Goal: Task Accomplishment & Management: Use online tool/utility

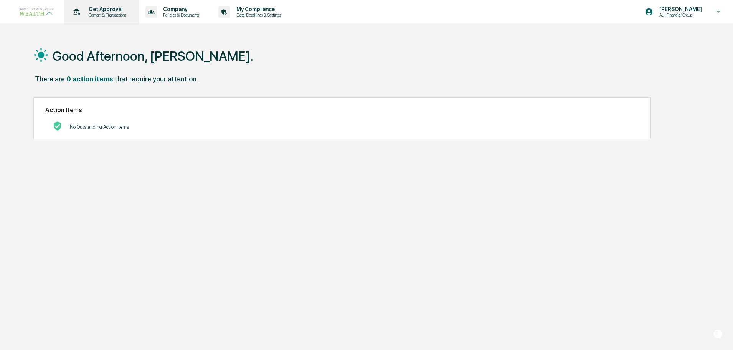
click at [107, 13] on p "Content & Transactions" at bounding box center [107, 14] width 48 height 5
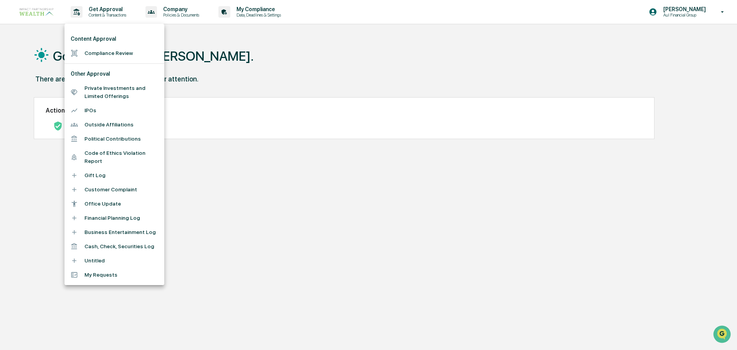
click at [112, 53] on li "Compliance Review" at bounding box center [114, 53] width 100 height 14
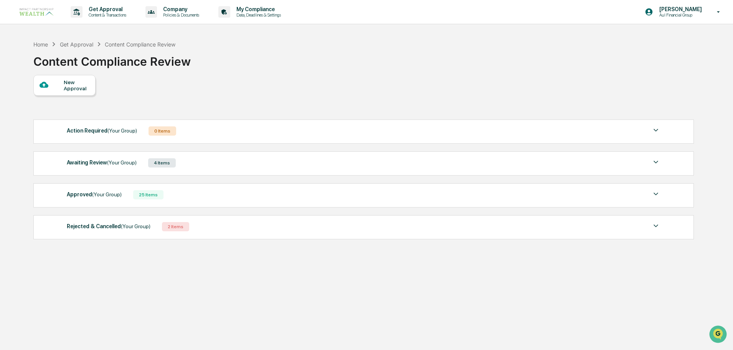
click at [169, 159] on div "4 Items" at bounding box center [162, 162] width 28 height 9
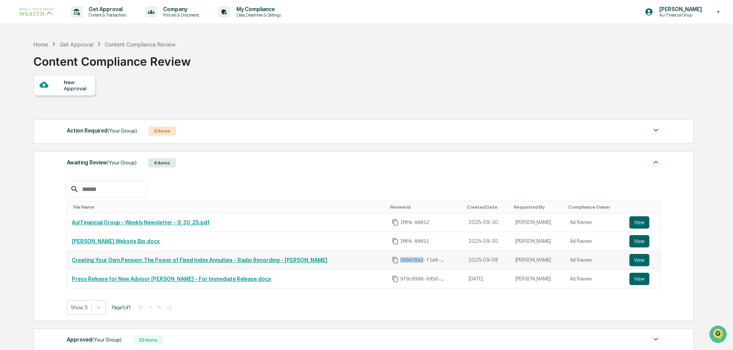
drag, startPoint x: 401, startPoint y: 261, endPoint x: 389, endPoint y: 256, distance: 13.4
click at [400, 260] on span "56b678a3-f1e0-4374-8cfb-36862cc478e0" at bounding box center [423, 260] width 46 height 6
drag, startPoint x: 389, startPoint y: 256, endPoint x: 380, endPoint y: 259, distance: 9.2
click at [400, 259] on span "56b678a3-f1e0-4374-8cfb-36862cc478e0" at bounding box center [423, 260] width 46 height 6
drag, startPoint x: 380, startPoint y: 260, endPoint x: 400, endPoint y: 260, distance: 20.0
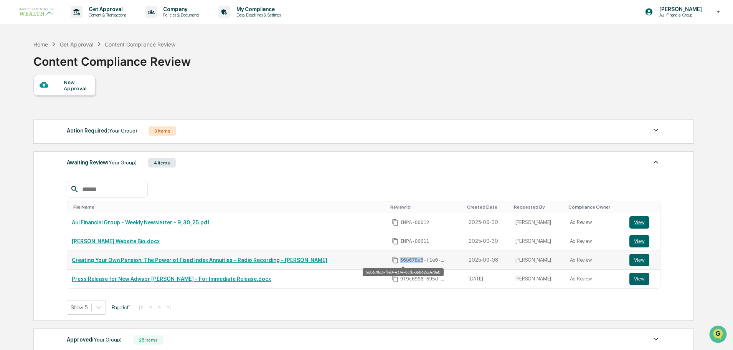
click at [400, 260] on span "56b678a3-f1e0-4374-8cfb-36862cc478e0" at bounding box center [423, 260] width 46 height 6
copy span "56b678a3"
click at [407, 280] on span "9f9c6998-695d-4253-9fda-b5ae0bd1ebcd" at bounding box center [423, 279] width 46 height 6
drag, startPoint x: 402, startPoint y: 278, endPoint x: 380, endPoint y: 278, distance: 21.9
click at [400, 278] on span "9f9c6998-695d-4253-9fda-b5ae0bd1ebcd" at bounding box center [423, 279] width 46 height 6
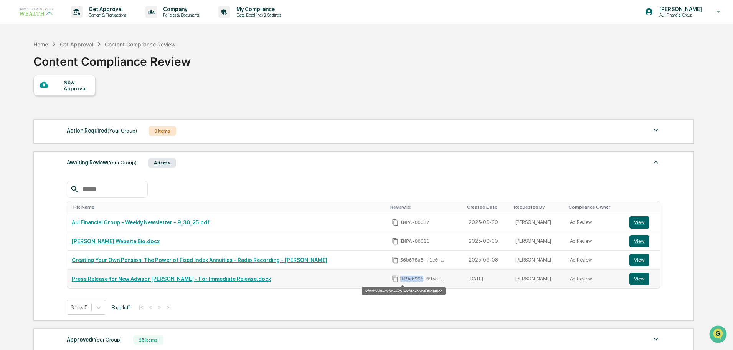
copy span "9f9c6998"
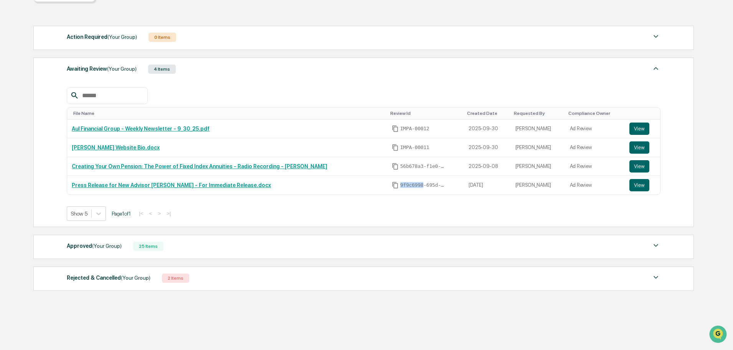
scroll to position [104, 0]
